Goal: Information Seeking & Learning: Learn about a topic

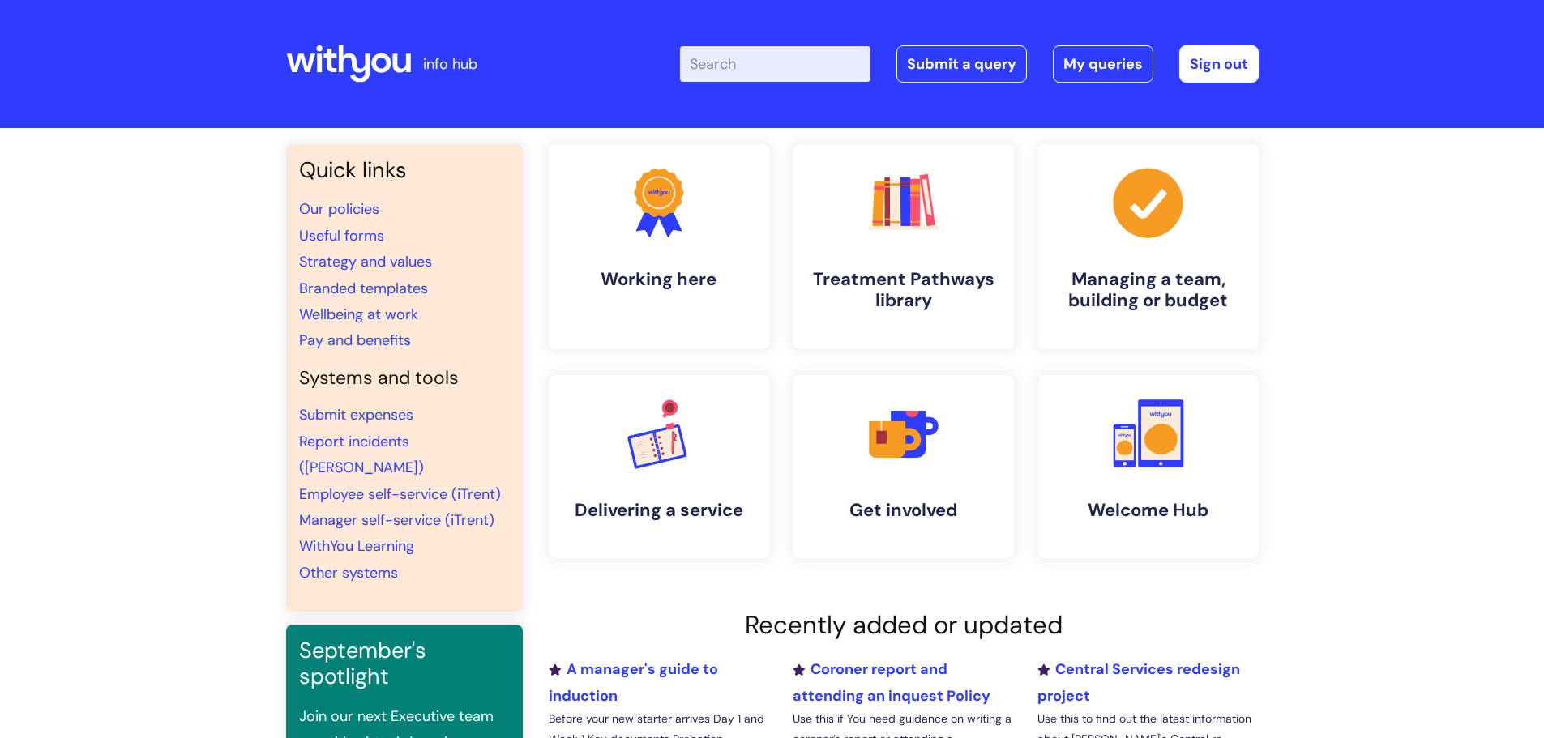
click at [762, 61] on input "Enter your search term here..." at bounding box center [775, 64] width 190 height 36
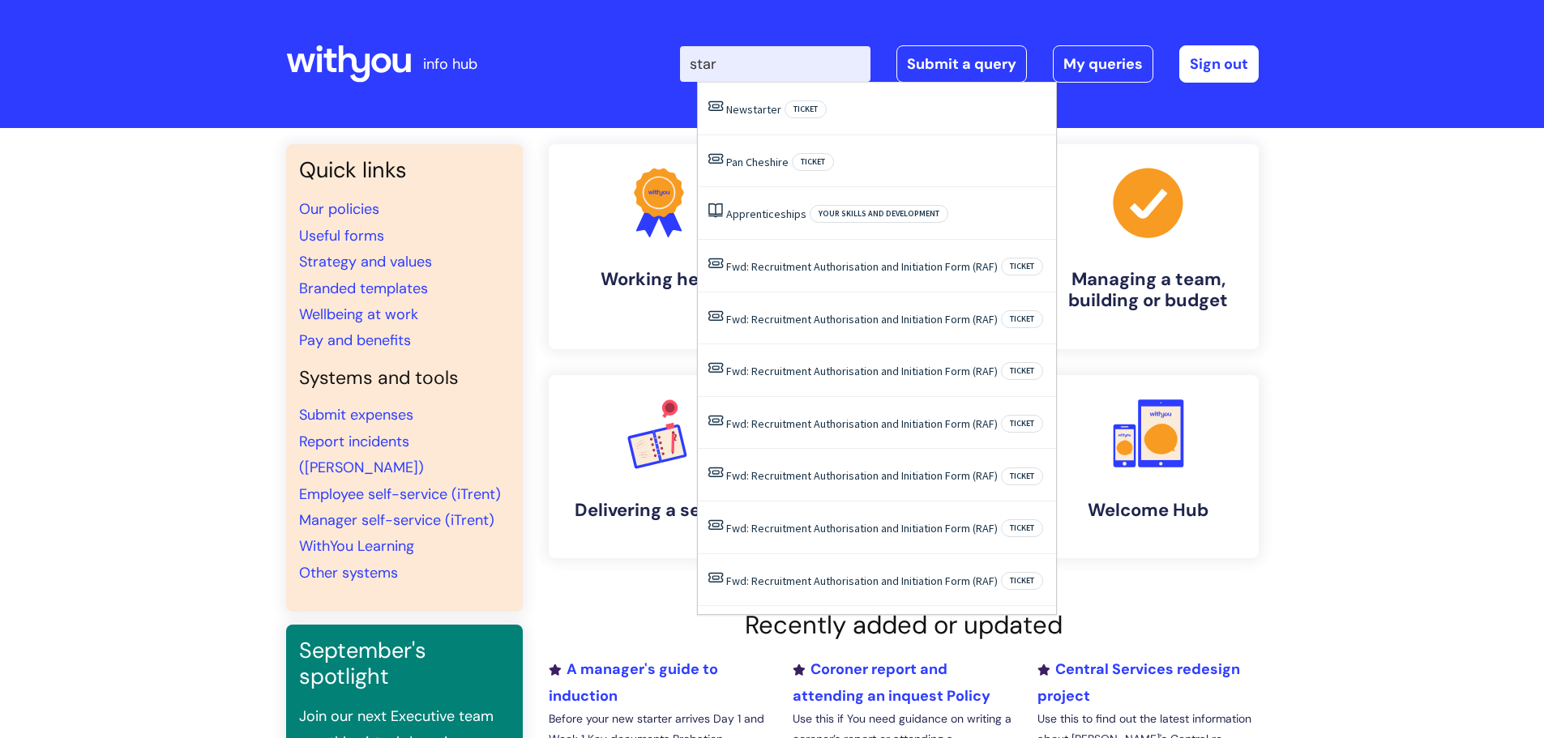
type input "star"
click button "Search" at bounding box center [0, 0] width 0 height 0
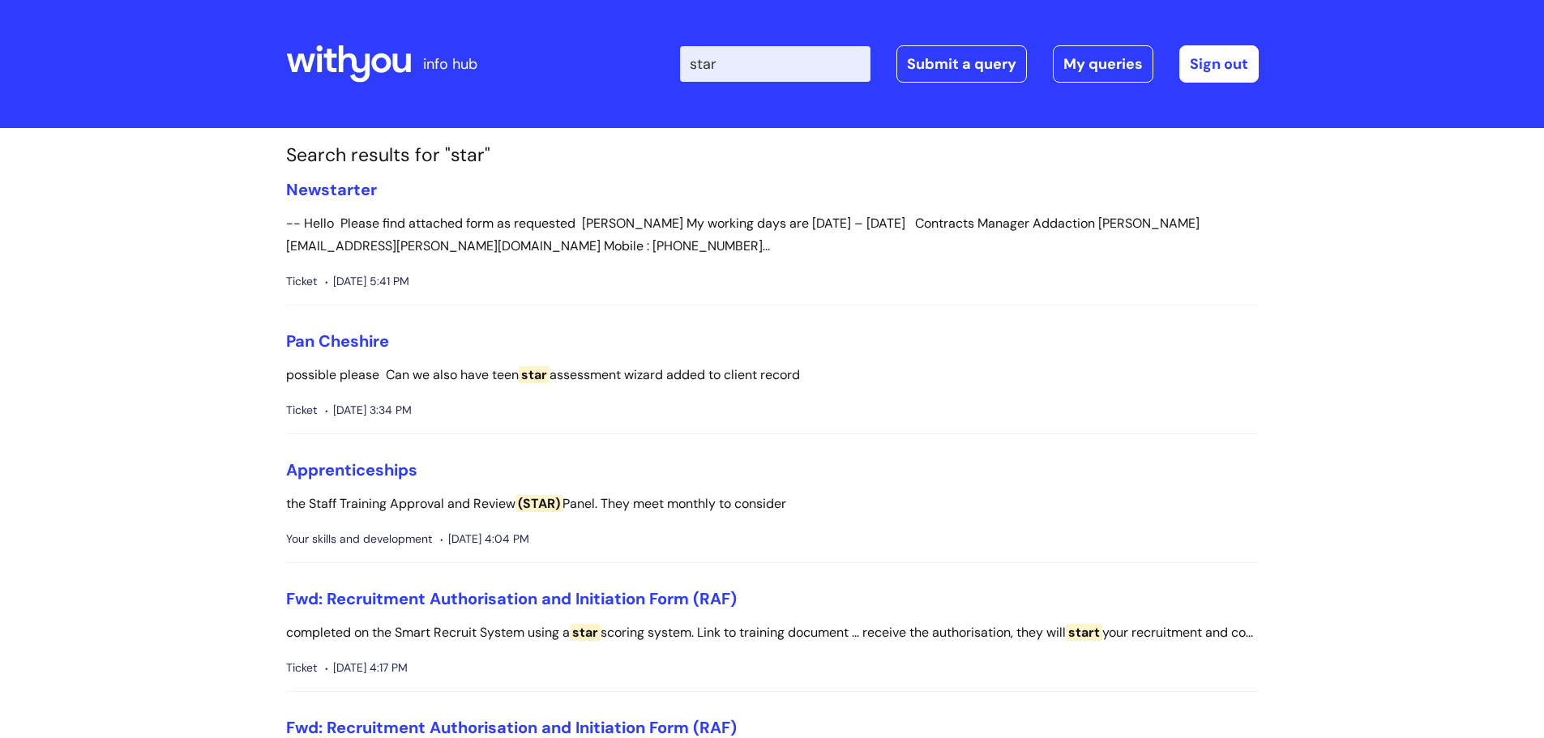
drag, startPoint x: 732, startPoint y: 58, endPoint x: 691, endPoint y: 74, distance: 44.1
click at [691, 74] on div "Enter your search term here... star Search Submit a query My queries Welcome [P…" at bounding box center [893, 64] width 731 height 96
type input "a"
type input "courses"
click button "Search" at bounding box center [0, 0] width 0 height 0
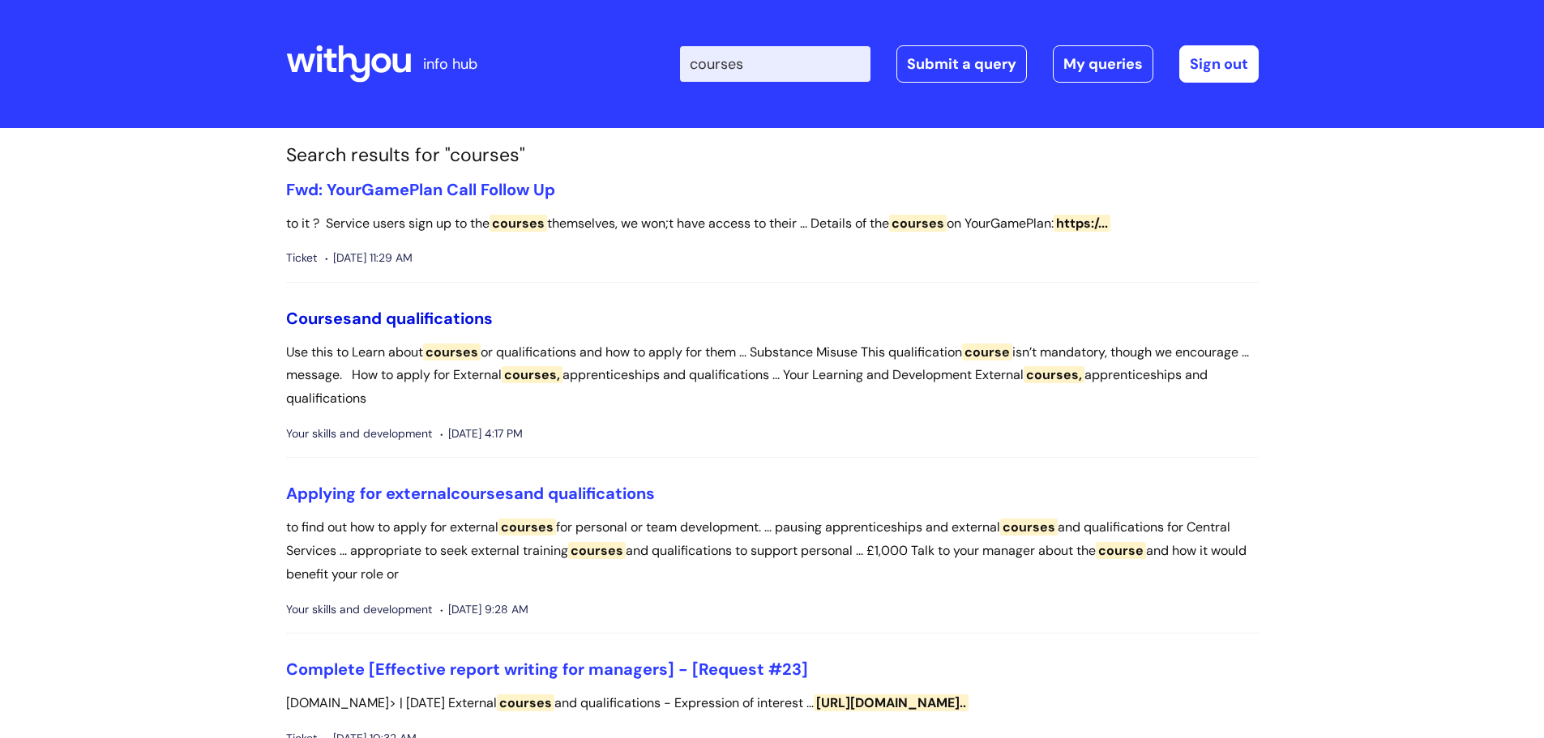
click at [447, 310] on link "Courses and qualifications" at bounding box center [389, 318] width 207 height 21
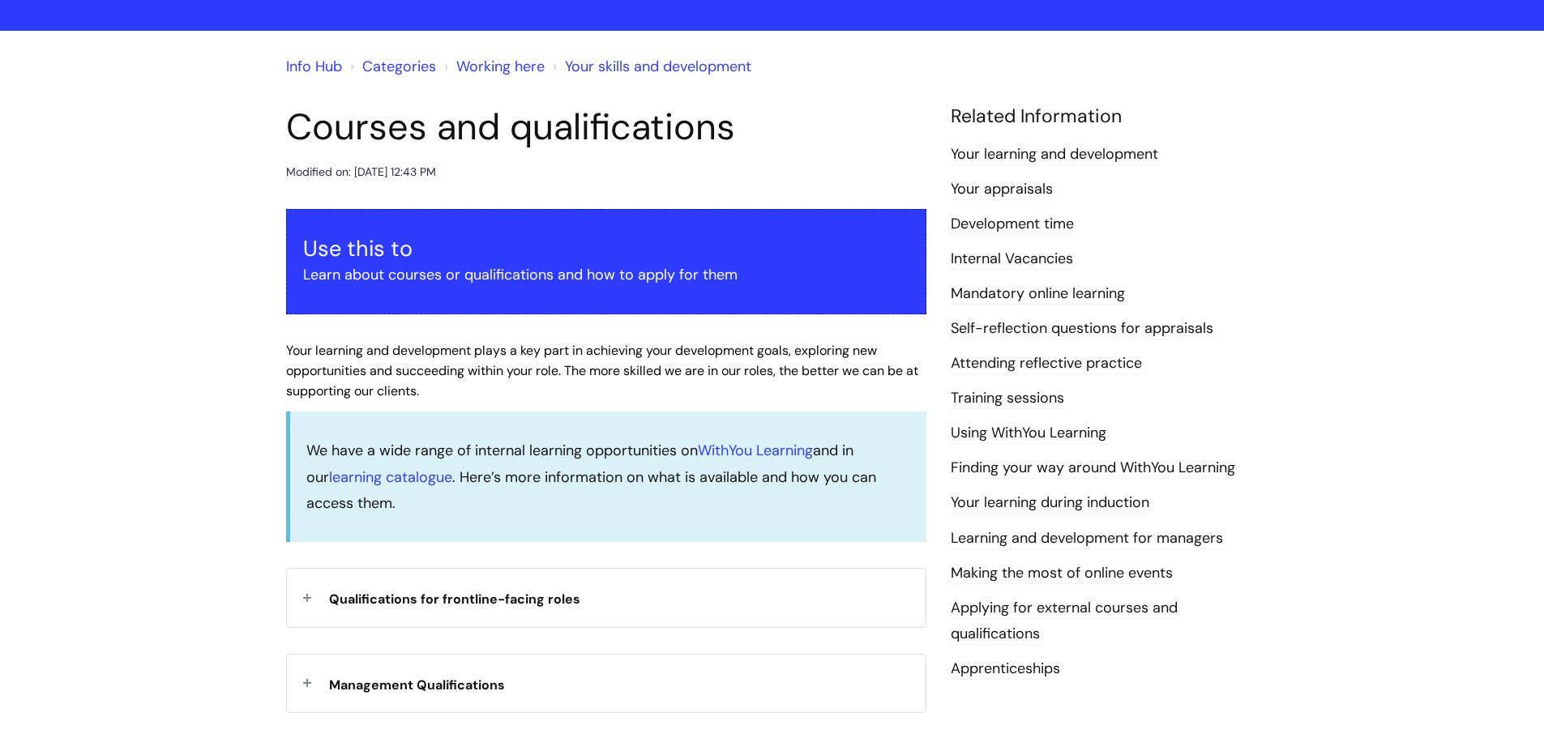
scroll to position [243, 0]
